Goal: Information Seeking & Learning: Learn about a topic

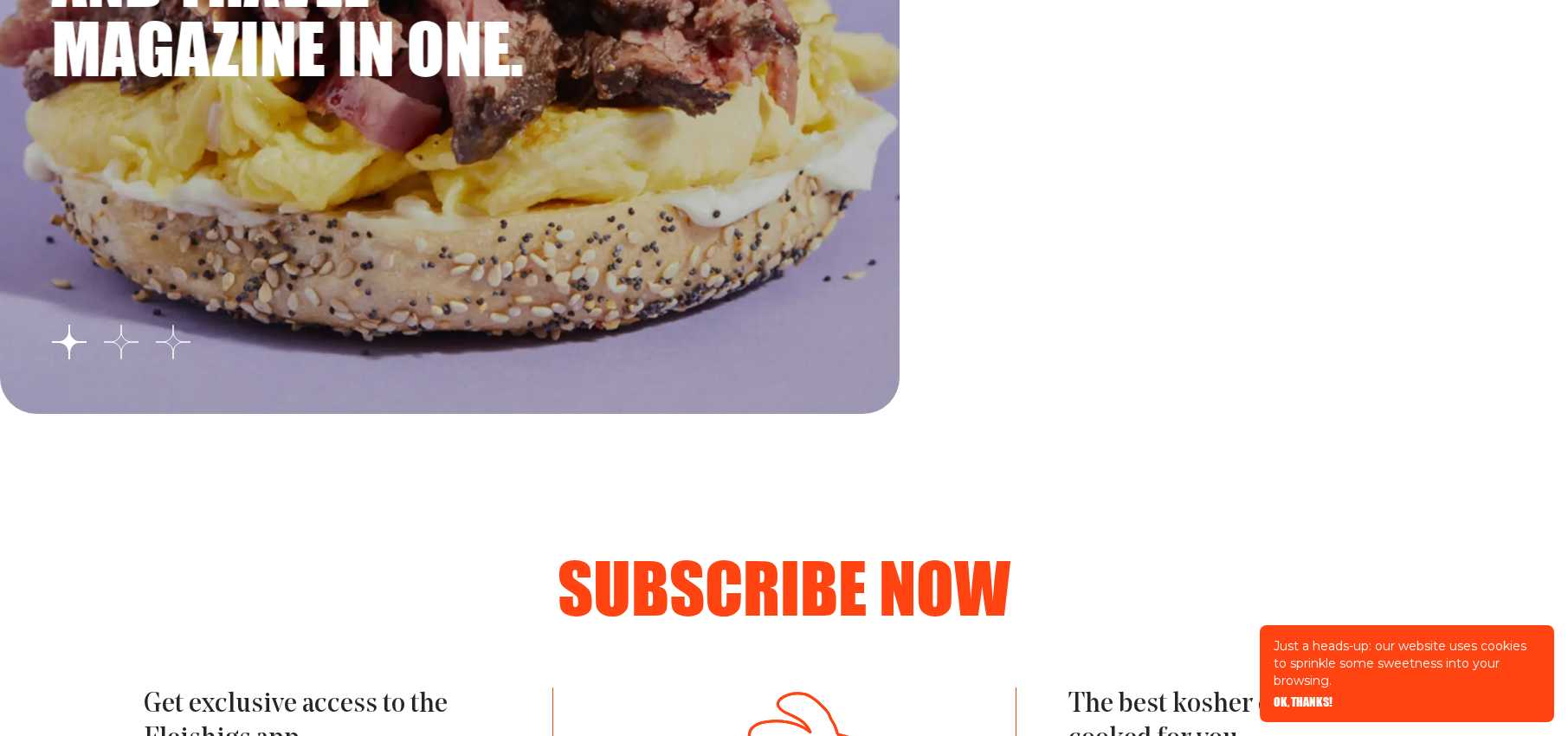
scroll to position [2726, 0]
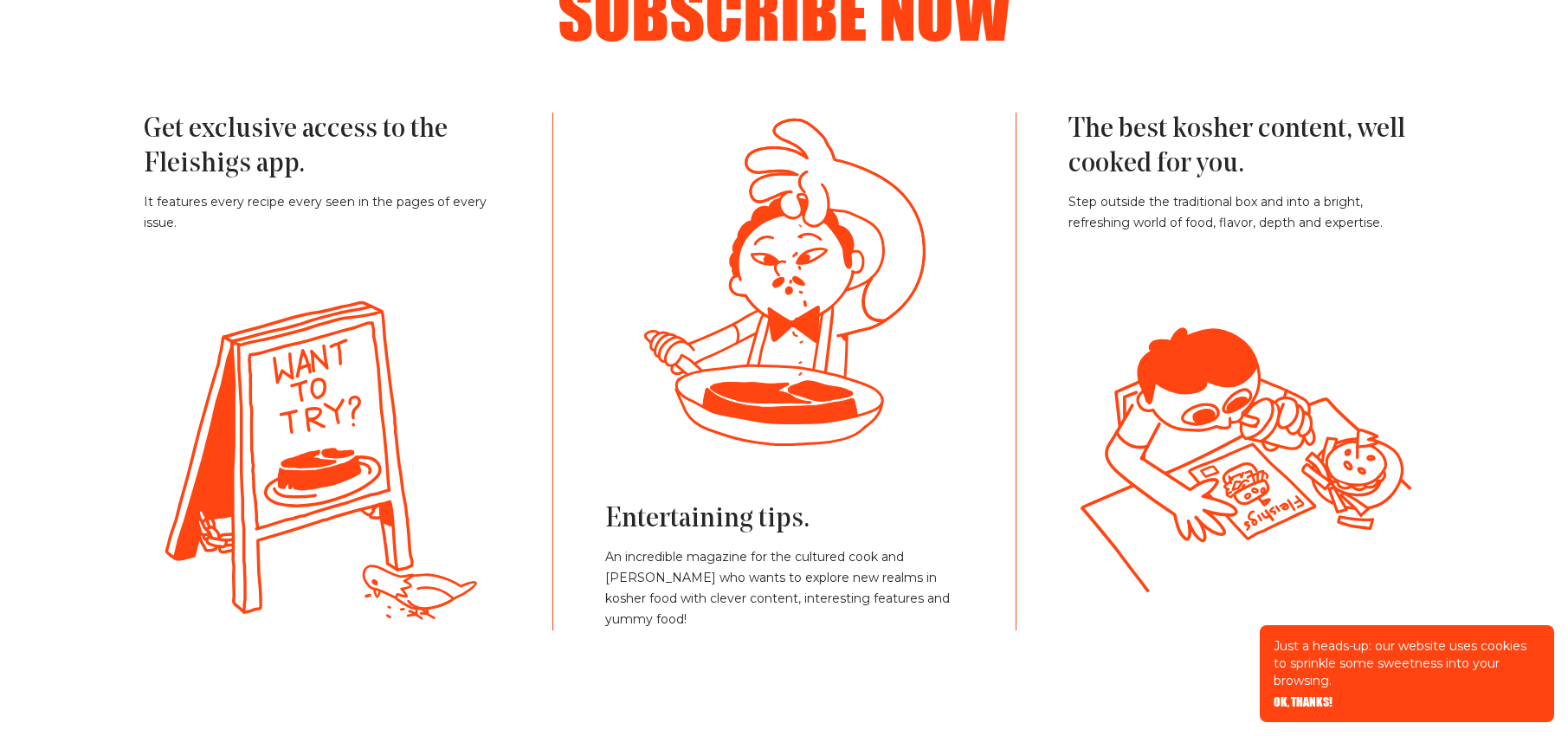
scroll to position [3904, 0]
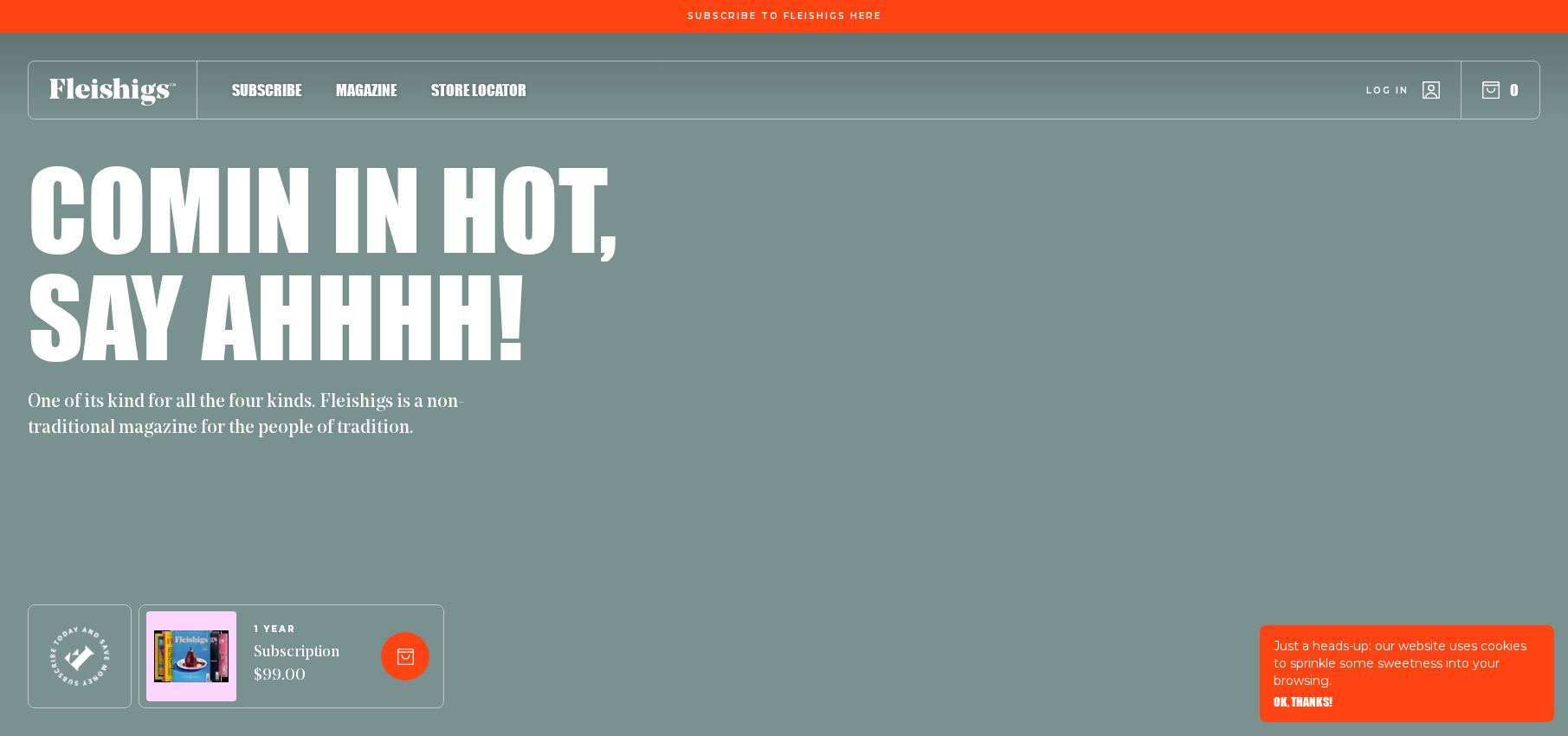
scroll to position [7469, 0]
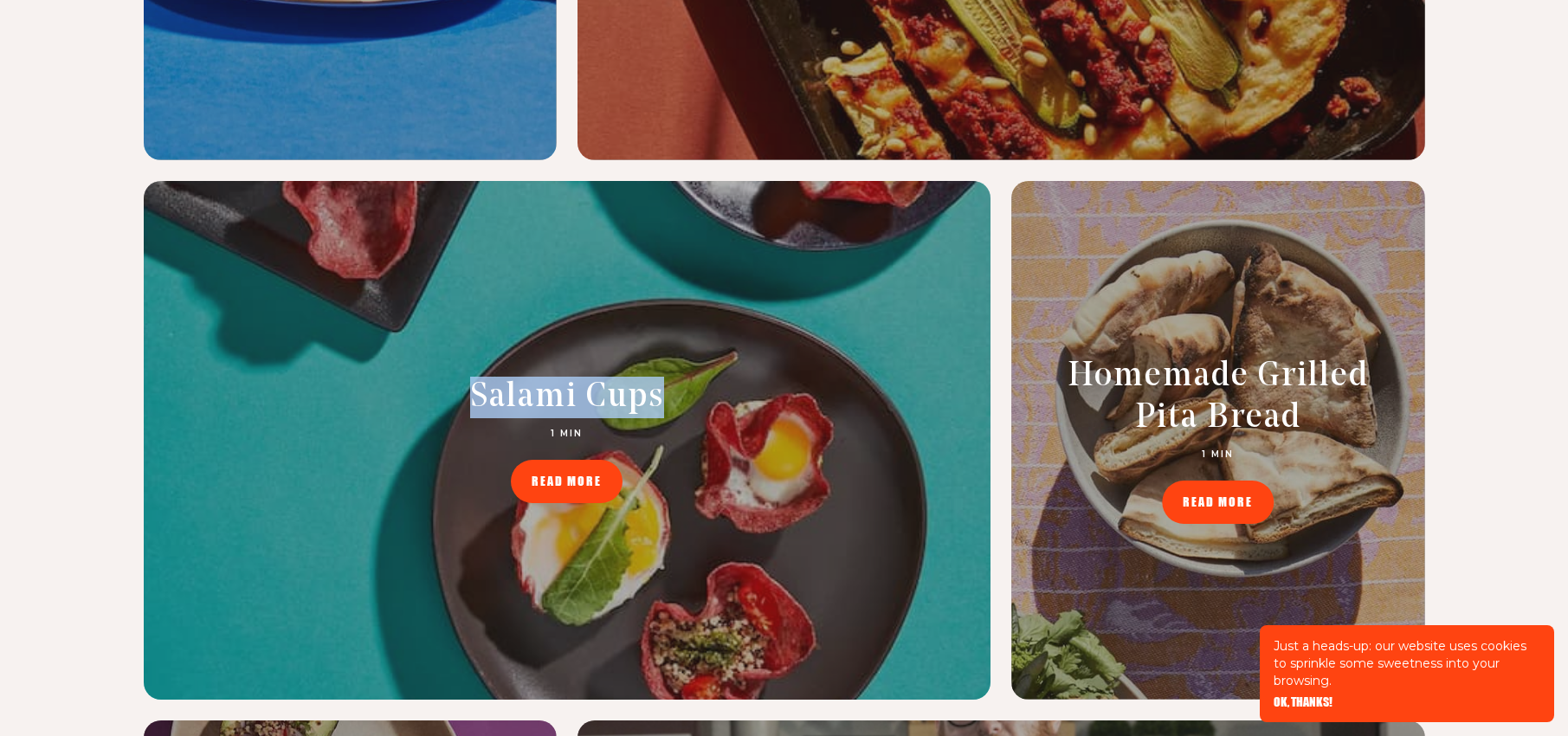
drag, startPoint x: 474, startPoint y: 384, endPoint x: 798, endPoint y: 387, distance: 324.0
click at [798, 387] on div "Salami Cups 1 MIN READ MORE" at bounding box center [567, 439] width 498 height 127
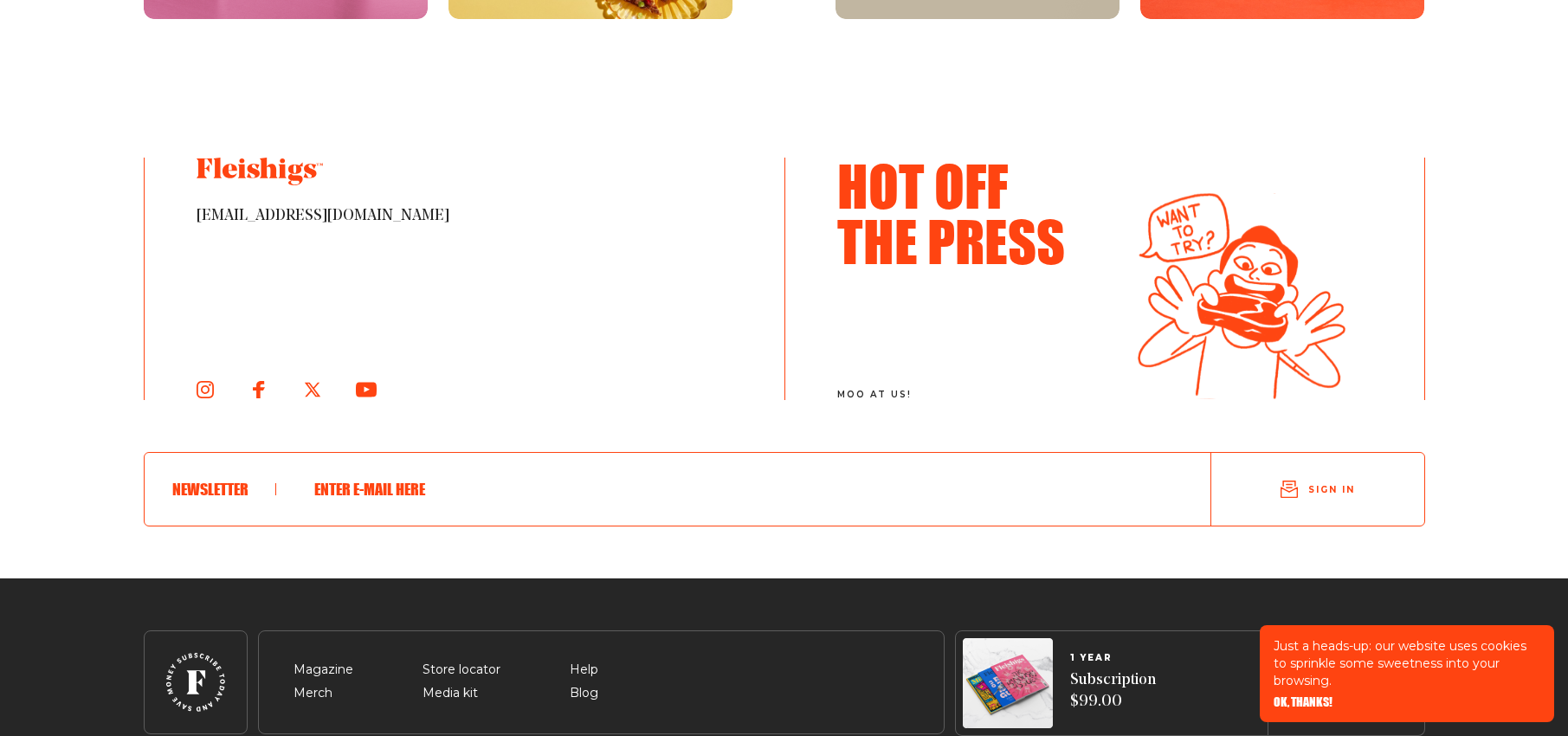
scroll to position [9492, 0]
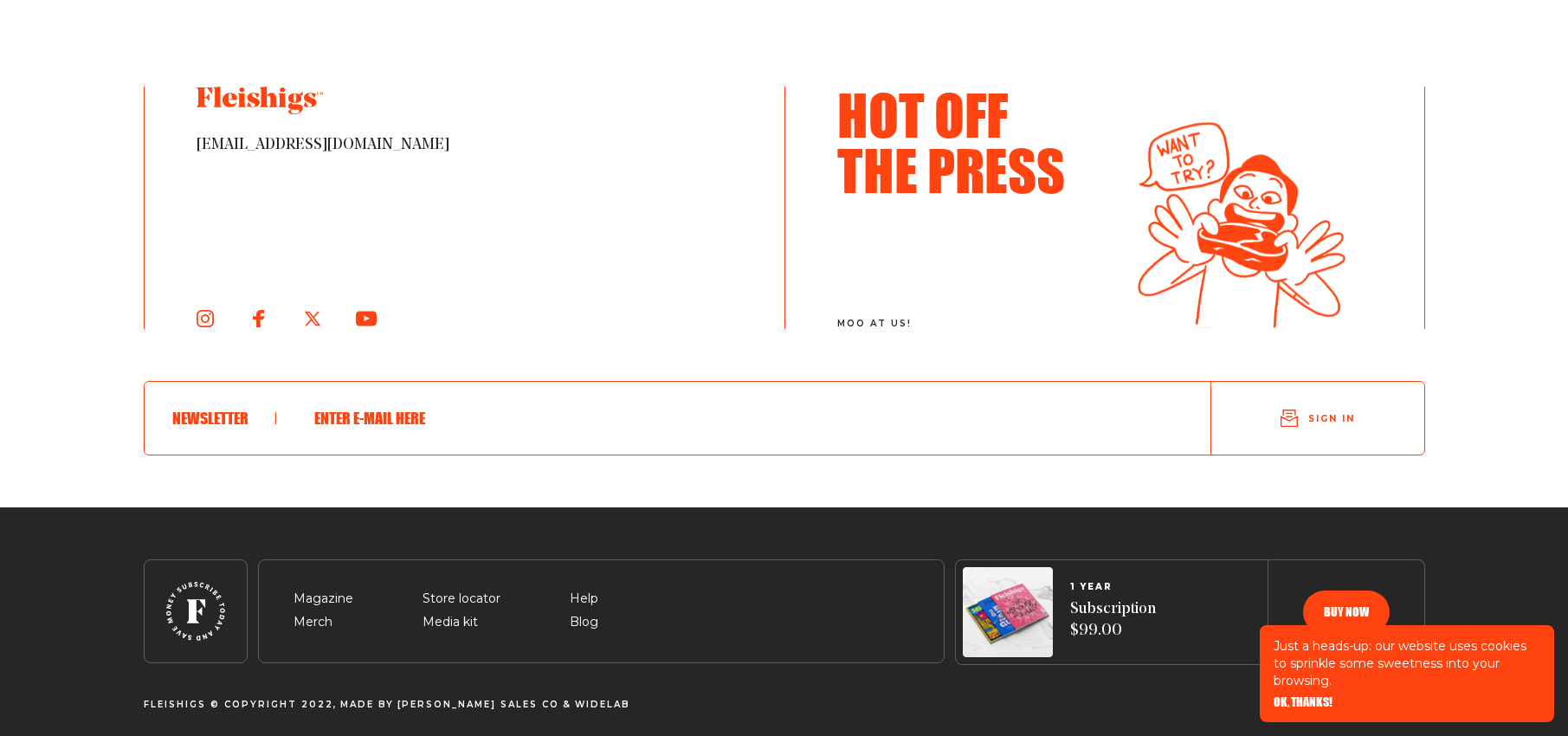
click at [111, 375] on section "fleishigsmag hello@fleishigs.com Hot Off The Press moo at us! Newsletter Sign in" at bounding box center [784, 85] width 1385 height 843
click at [102, 65] on section "fleishigsmag hello@fleishigs.com Hot Off The Press moo at us! Newsletter Sign in" at bounding box center [784, 85] width 1385 height 843
drag, startPoint x: 1435, startPoint y: 56, endPoint x: 1446, endPoint y: 301, distance: 245.2
click at [1446, 301] on section "fleishigsmag hello@fleishigs.com Hot Off The Press moo at us! Newsletter Sign in" at bounding box center [784, 85] width 1385 height 843
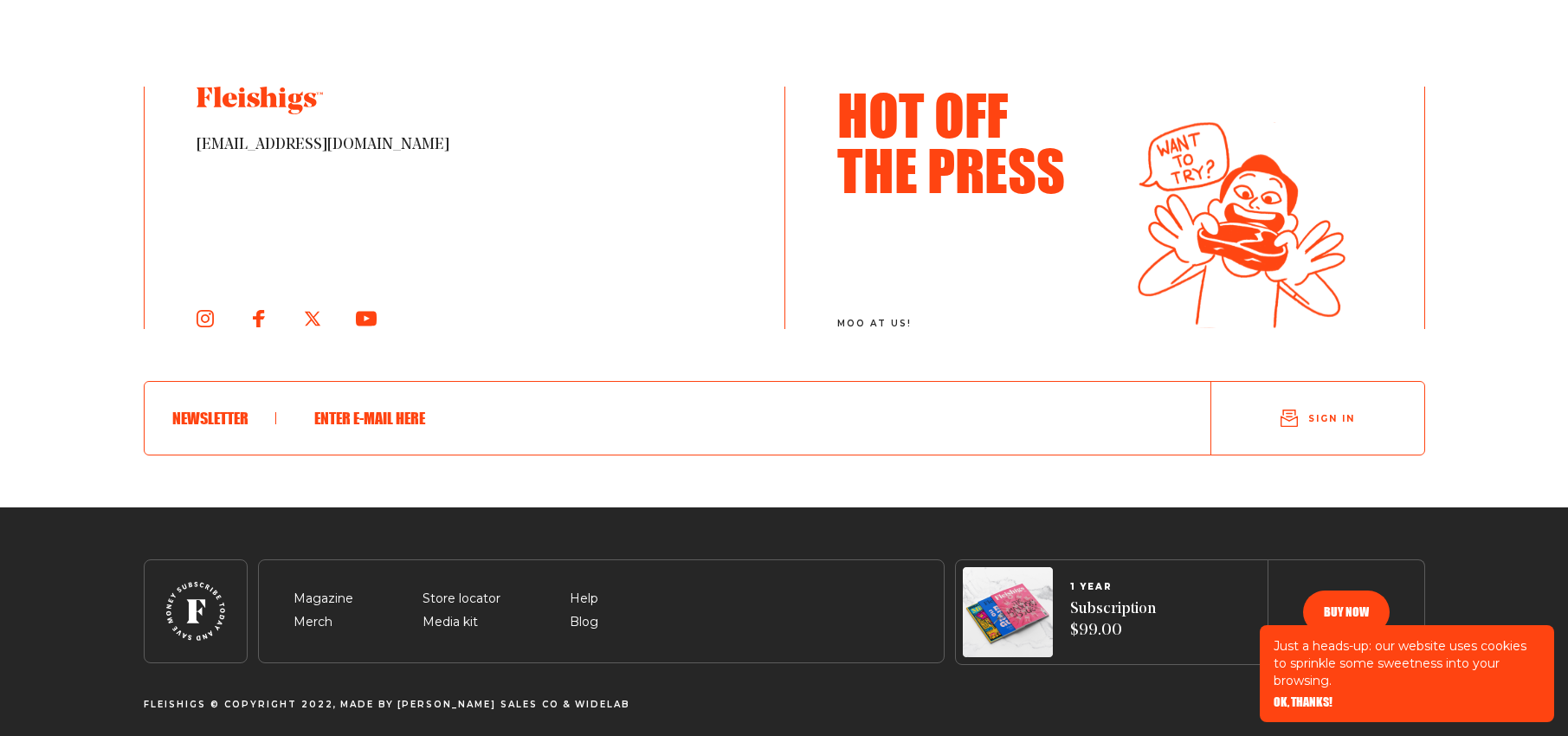
click at [1446, 301] on section "fleishigsmag hello@fleishigs.com Hot Off The Press moo at us! Newsletter Sign in" at bounding box center [784, 85] width 1385 height 843
